Goal: Find specific page/section: Find specific page/section

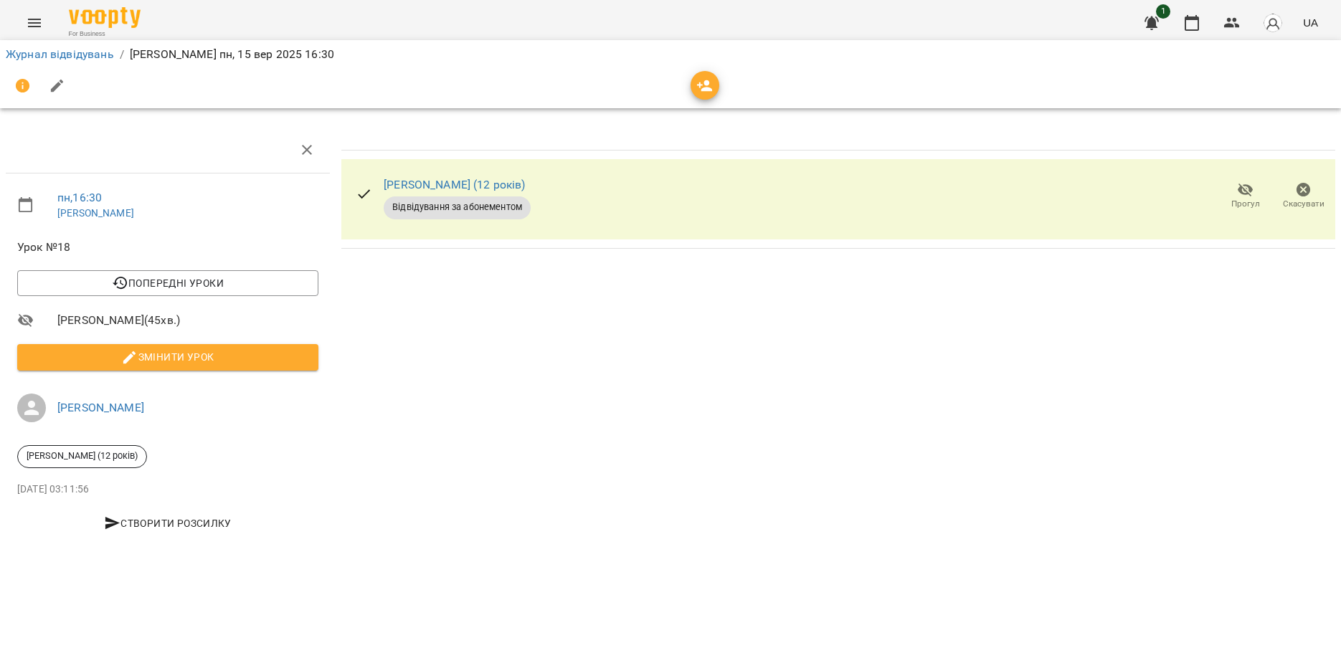
click at [47, 24] on button "Menu" at bounding box center [34, 23] width 34 height 34
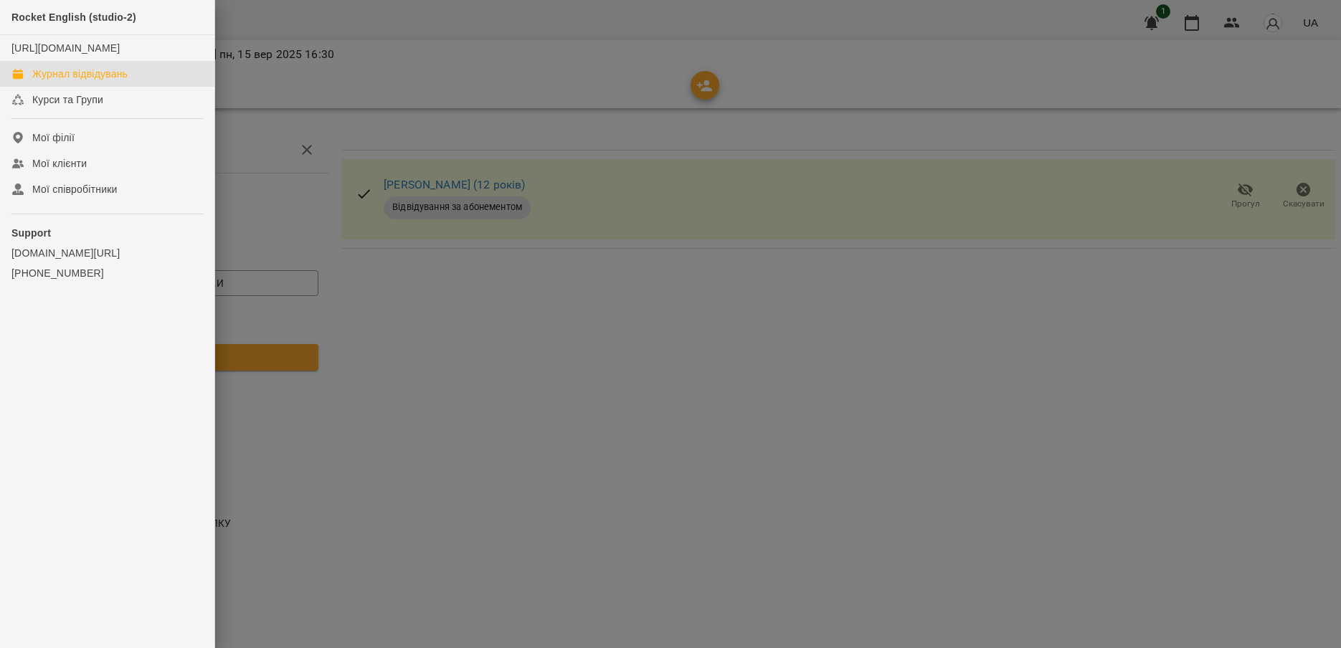
click at [85, 78] on link "Журнал відвідувань" at bounding box center [107, 74] width 214 height 26
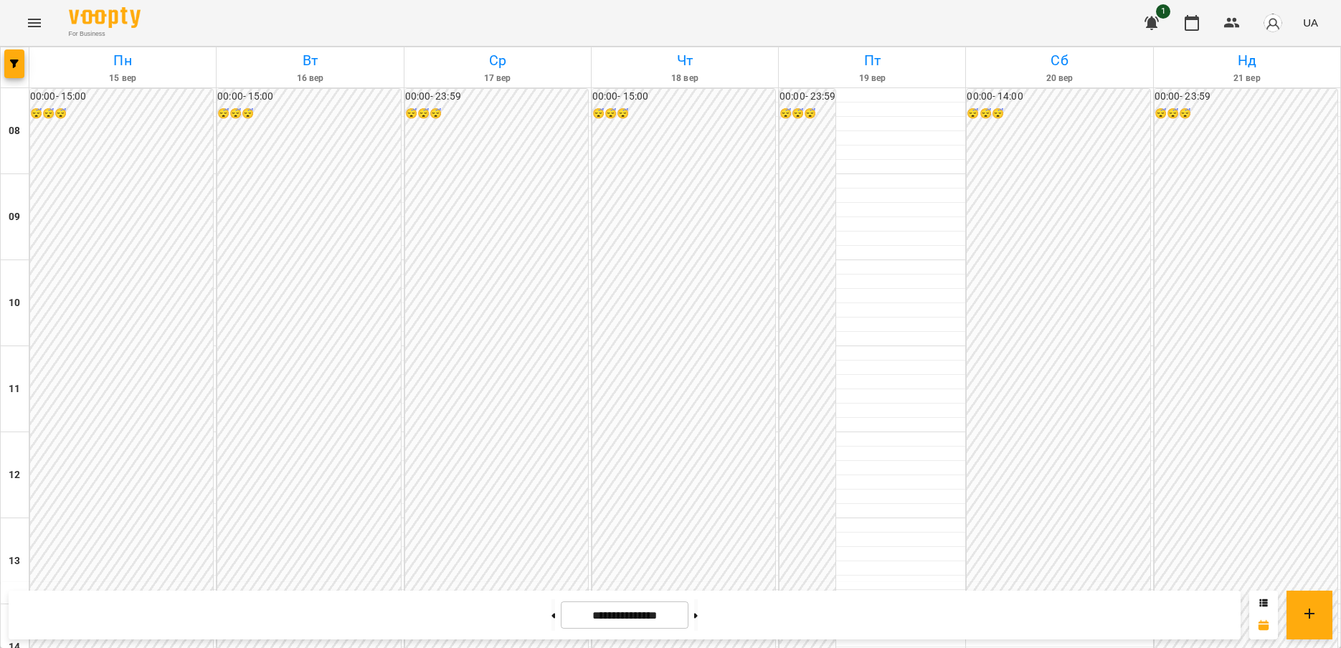
scroll to position [574, 0]
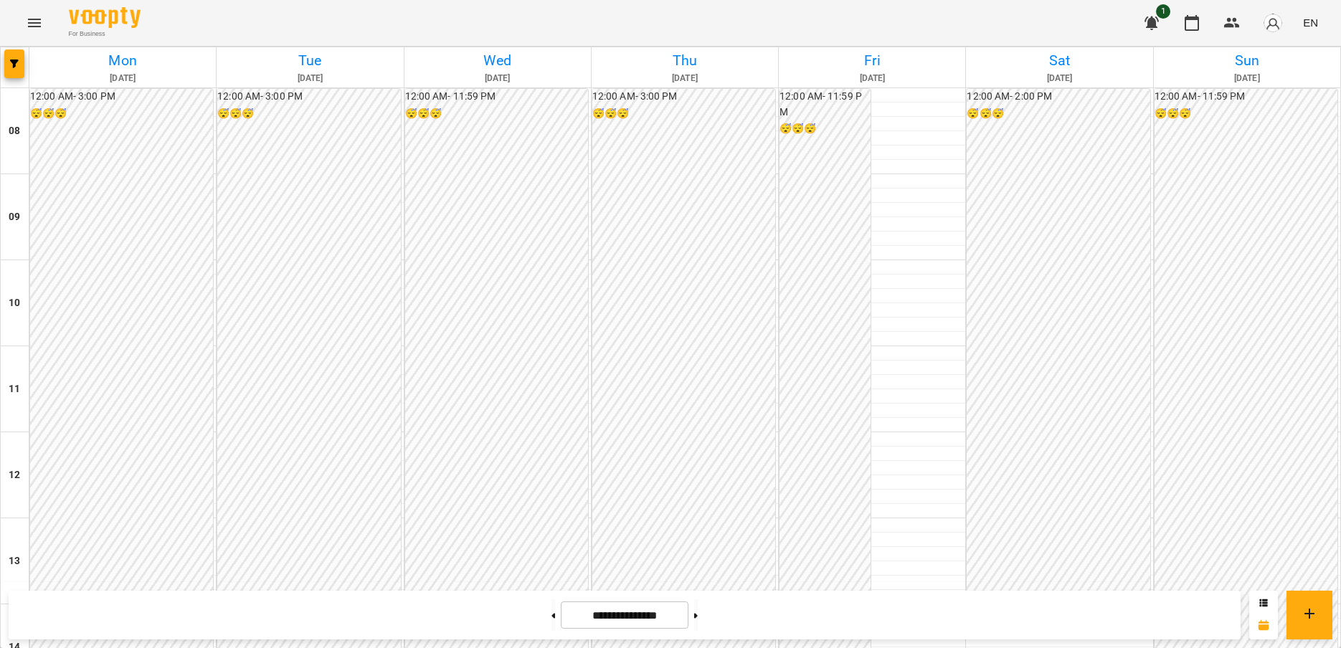
scroll to position [574, 0]
